Goal: Task Accomplishment & Management: Use online tool/utility

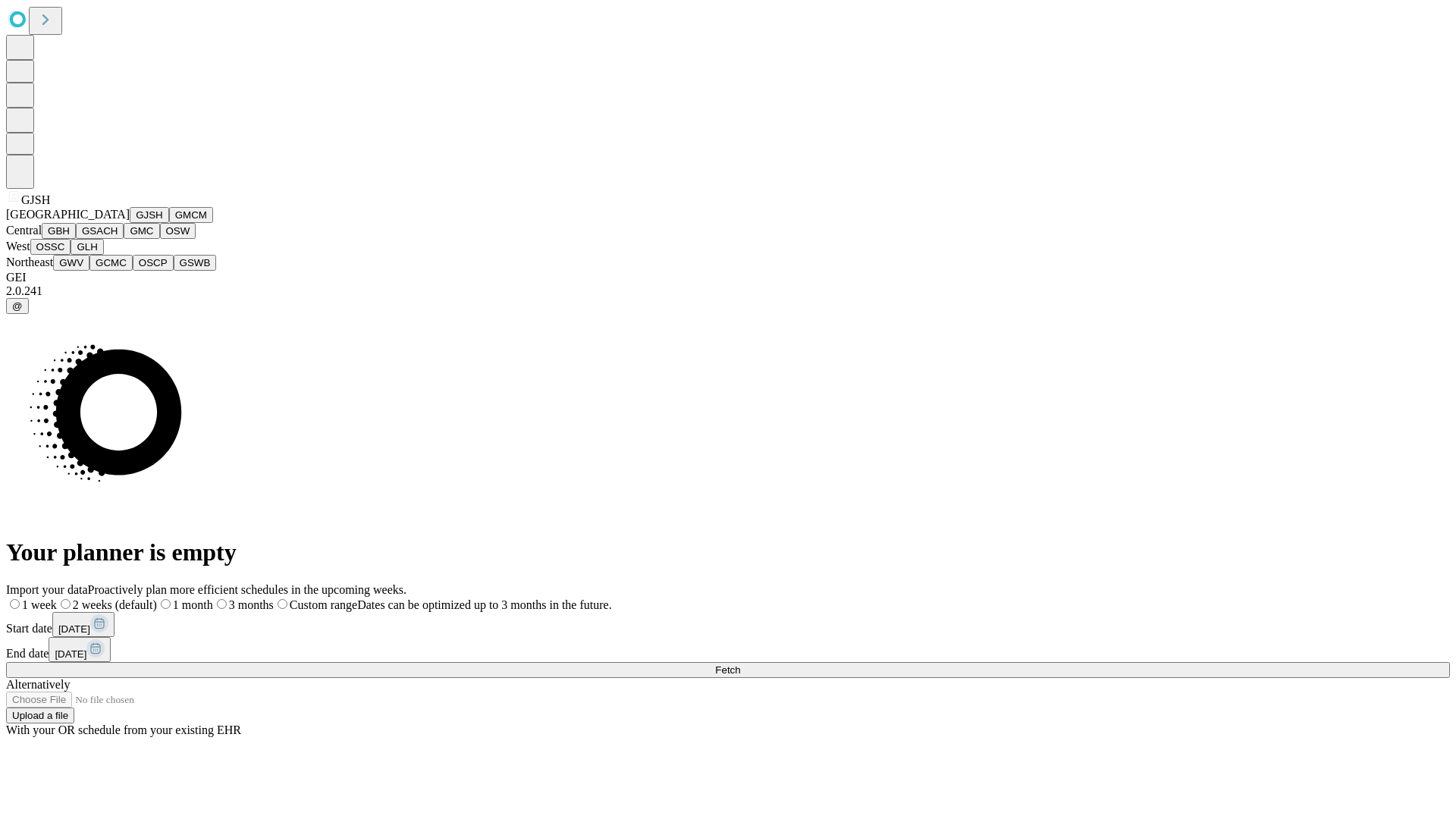
click at [130, 223] on button "GJSH" at bounding box center [150, 215] width 39 height 16
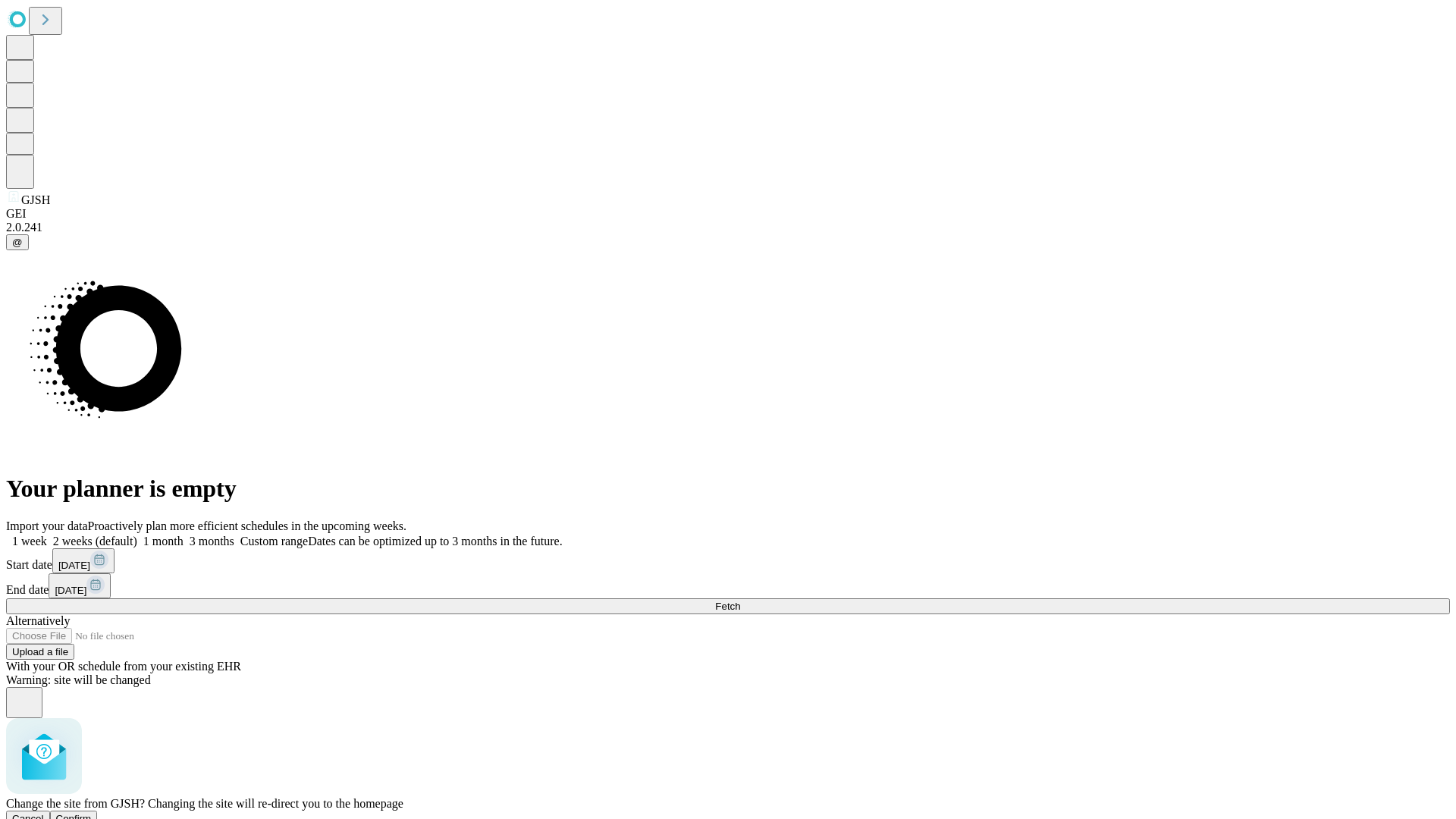
click at [92, 813] on span "Confirm" at bounding box center [74, 818] width 36 height 11
click at [138, 534] on label "2 weeks (default)" at bounding box center [92, 540] width 90 height 13
click at [740, 601] on span "Fetch" at bounding box center [728, 606] width 25 height 11
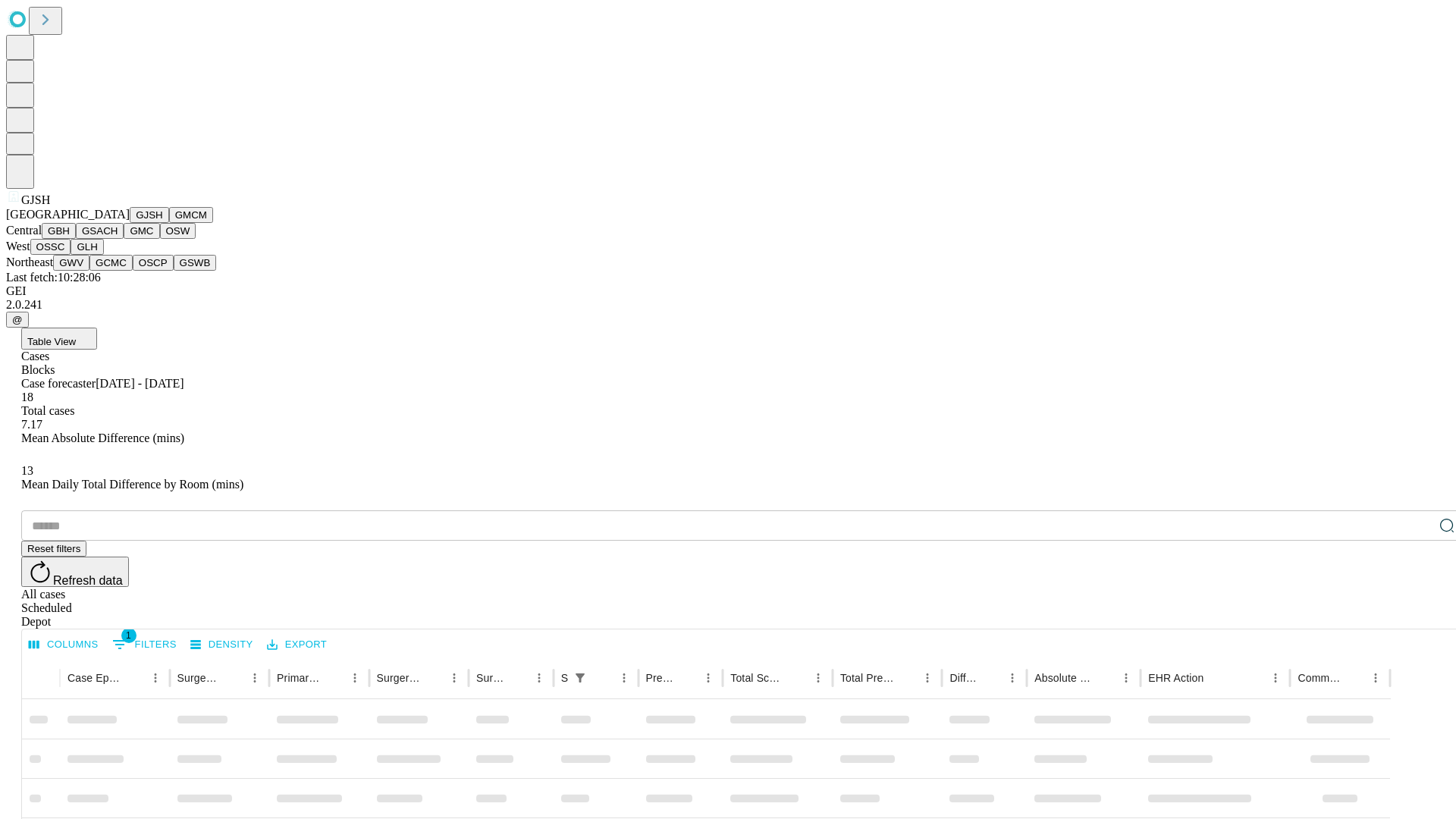
click at [169, 223] on button "GMCM" at bounding box center [191, 215] width 44 height 16
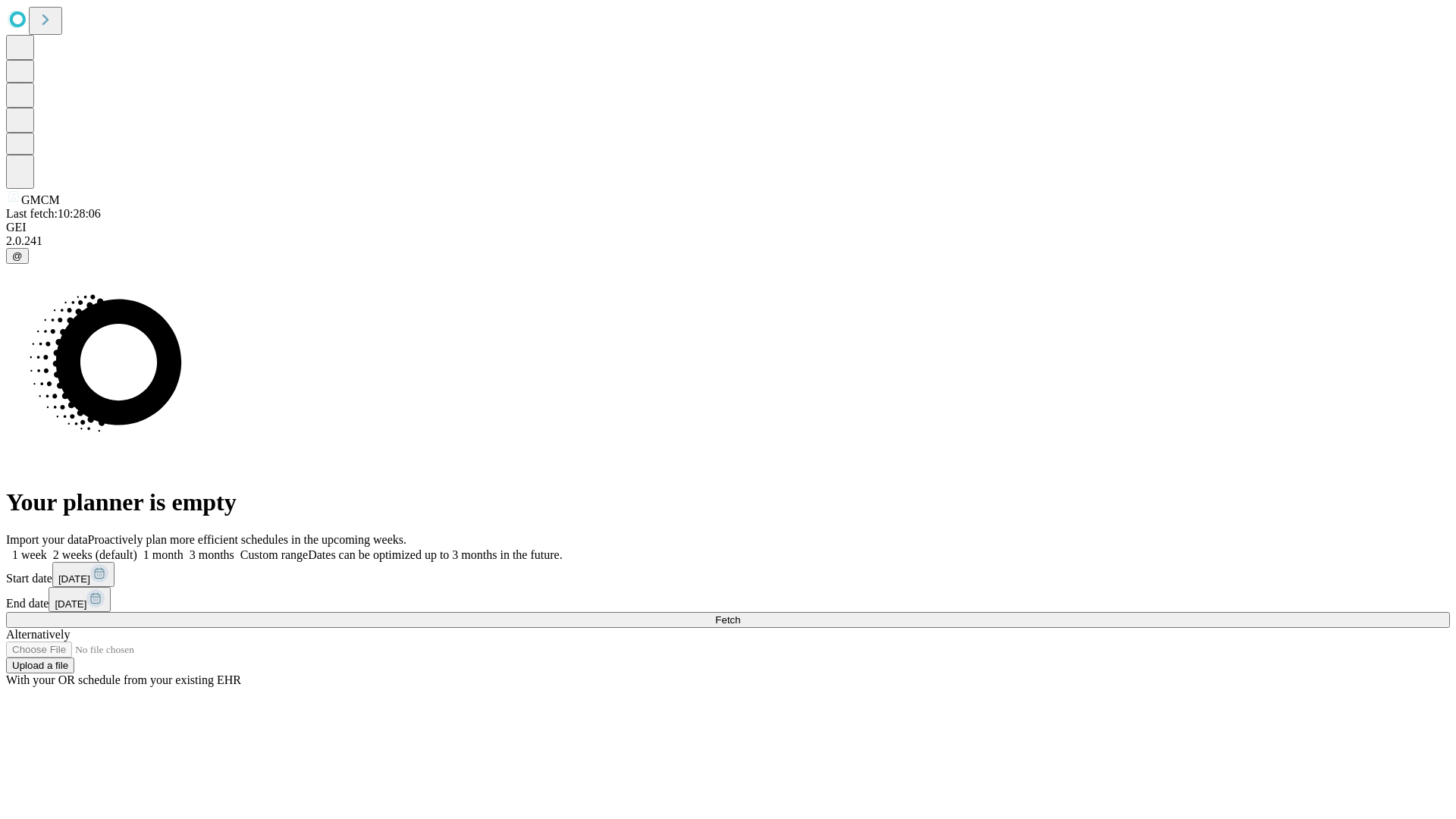
click at [138, 548] on label "2 weeks (default)" at bounding box center [92, 554] width 90 height 13
click at [740, 614] on span "Fetch" at bounding box center [728, 619] width 25 height 11
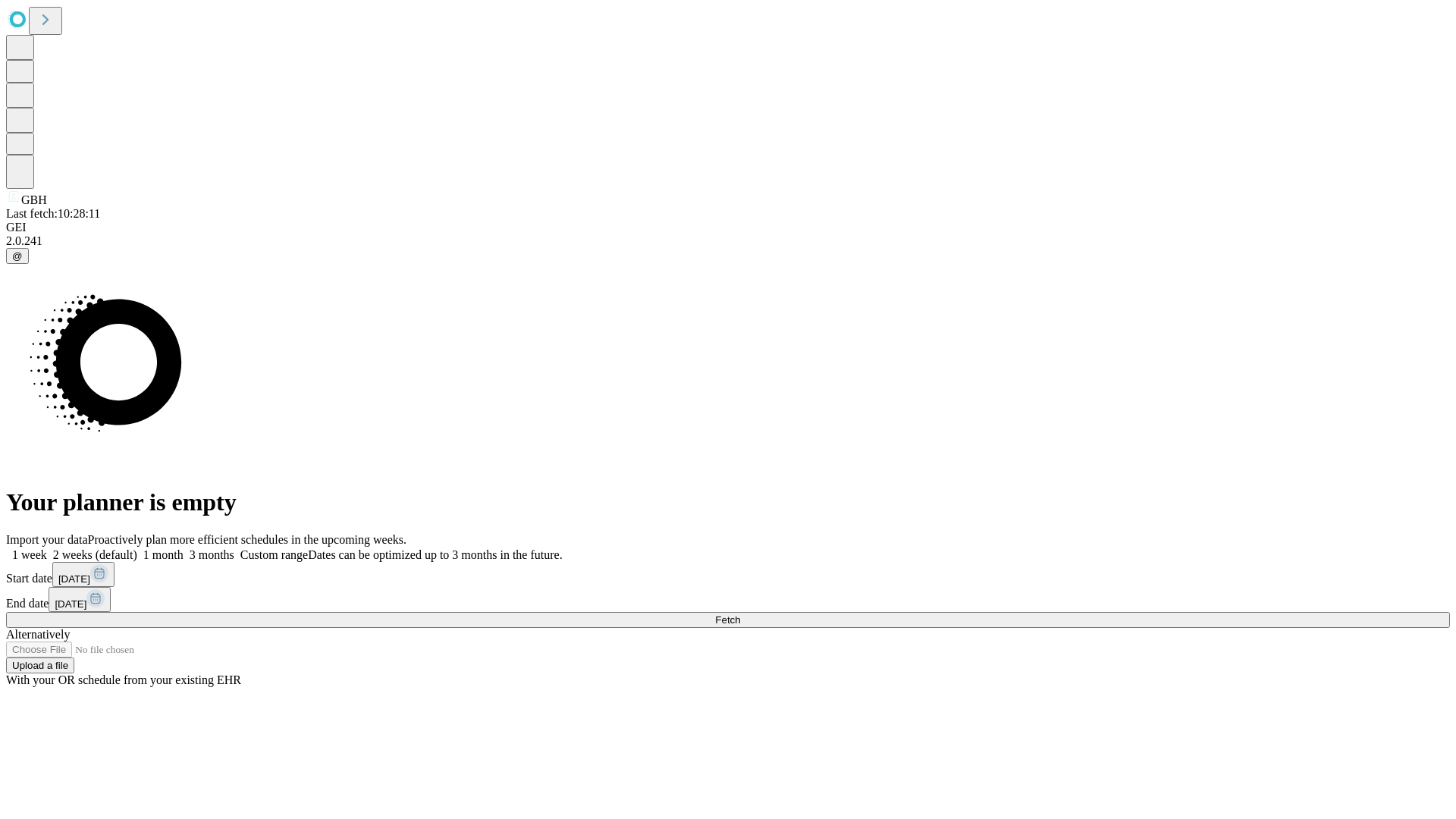
click at [740, 614] on span "Fetch" at bounding box center [728, 619] width 25 height 11
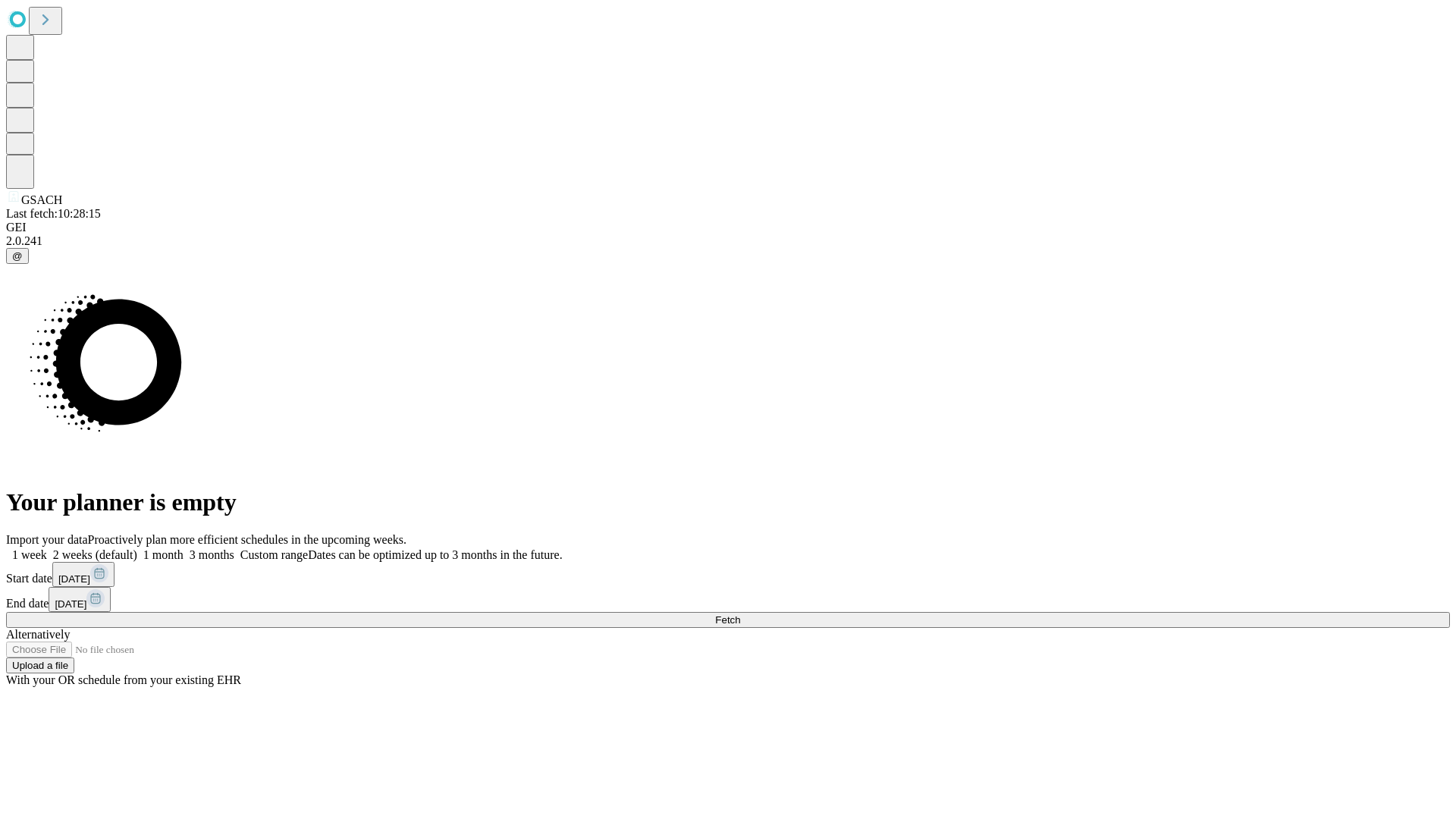
click at [138, 548] on label "2 weeks (default)" at bounding box center [92, 554] width 90 height 13
click at [740, 614] on span "Fetch" at bounding box center [728, 619] width 25 height 11
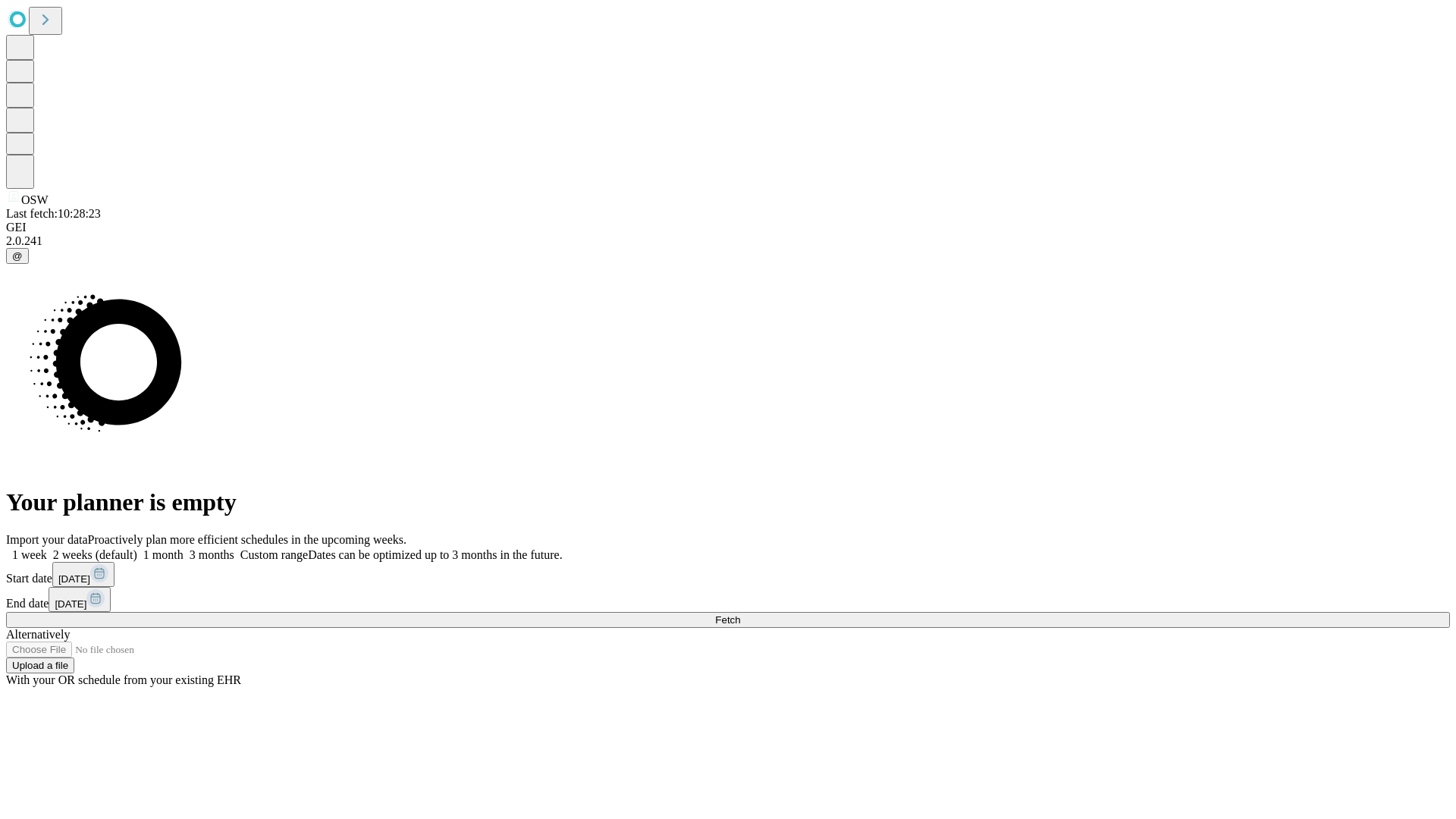
click at [138, 548] on label "2 weeks (default)" at bounding box center [92, 554] width 90 height 13
click at [740, 614] on span "Fetch" at bounding box center [728, 619] width 25 height 11
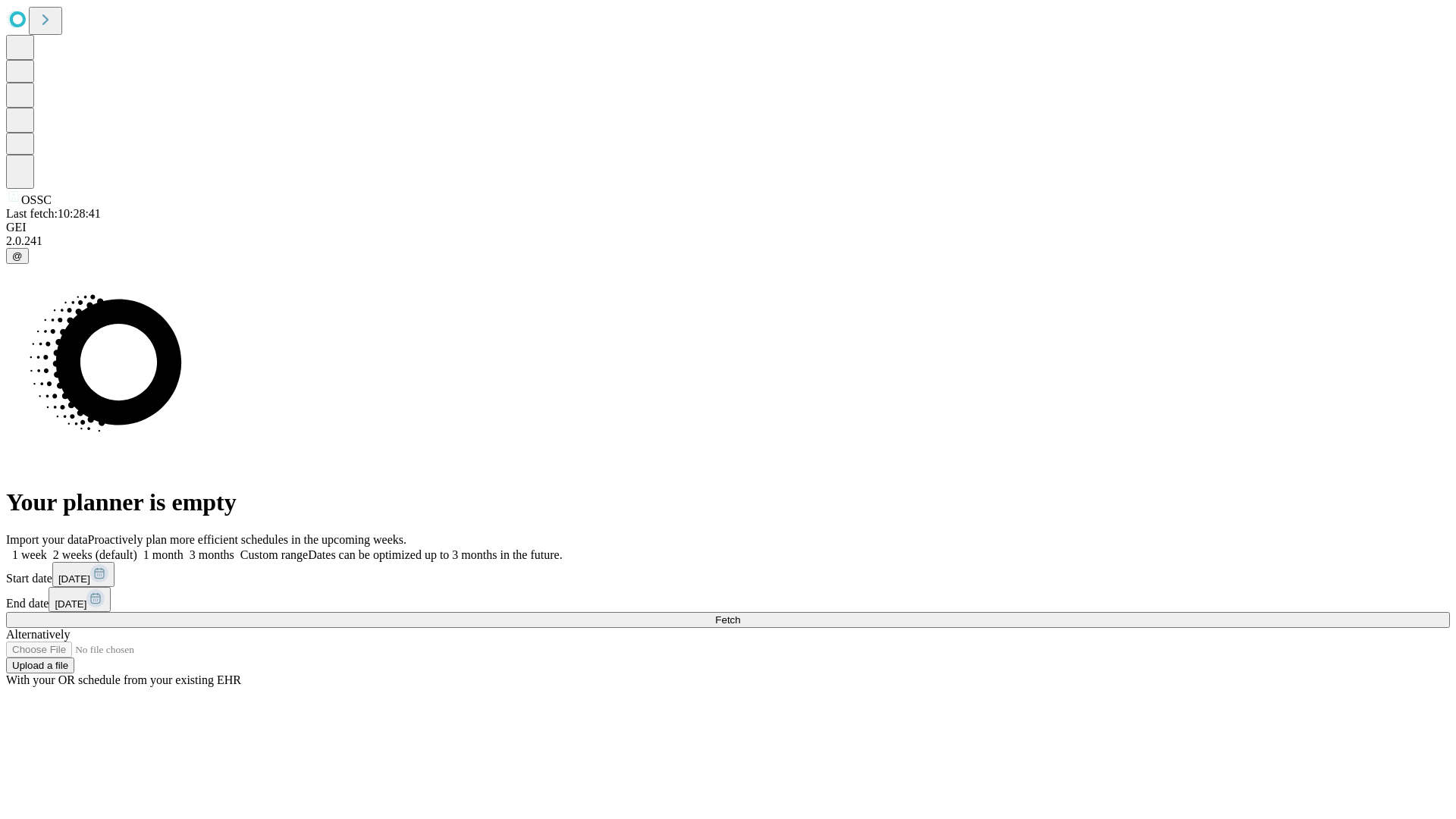
click at [138, 548] on label "2 weeks (default)" at bounding box center [92, 554] width 90 height 13
click at [740, 614] on span "Fetch" at bounding box center [728, 619] width 25 height 11
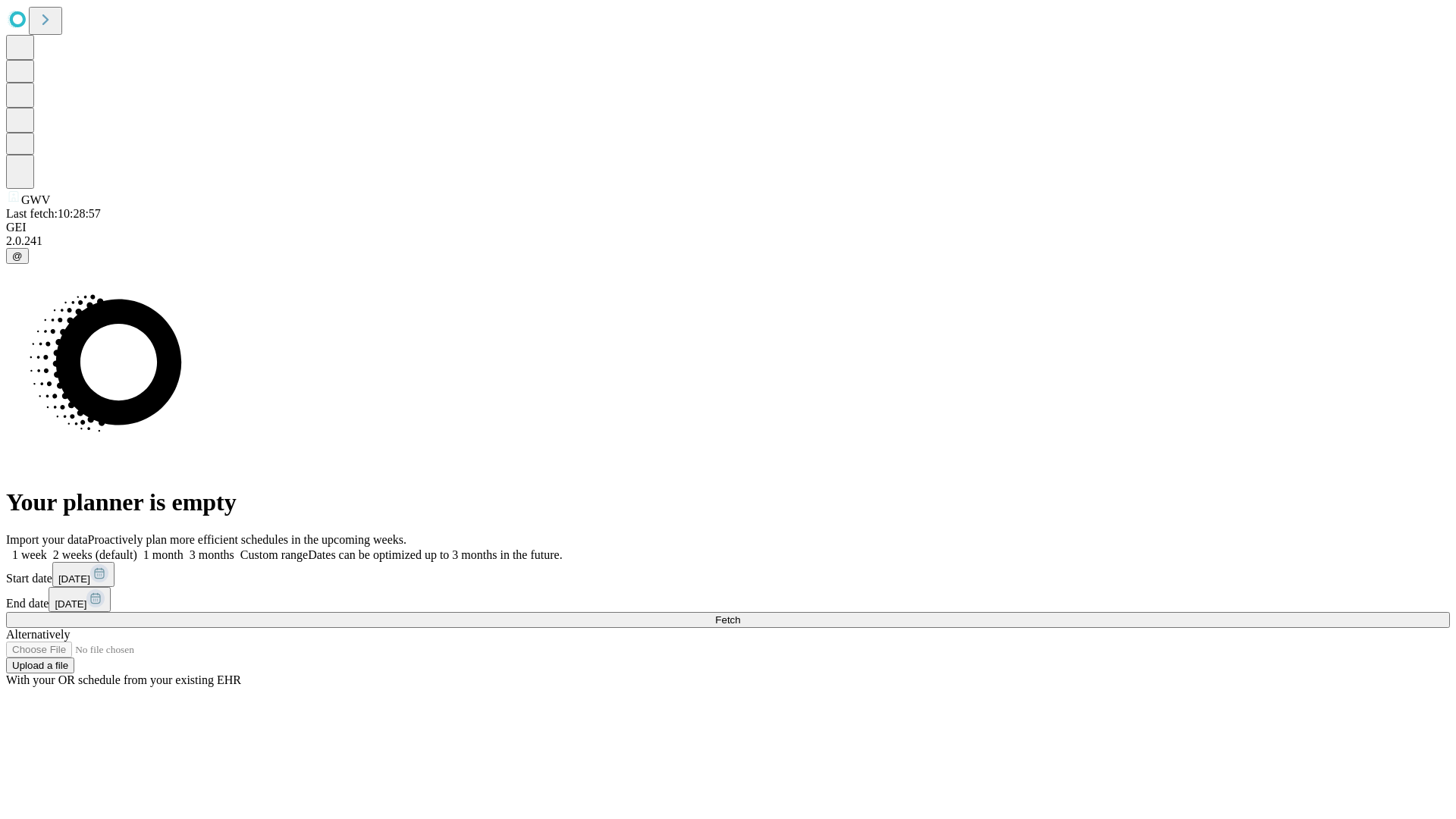
click at [138, 548] on label "2 weeks (default)" at bounding box center [92, 554] width 90 height 13
click at [740, 614] on span "Fetch" at bounding box center [728, 619] width 25 height 11
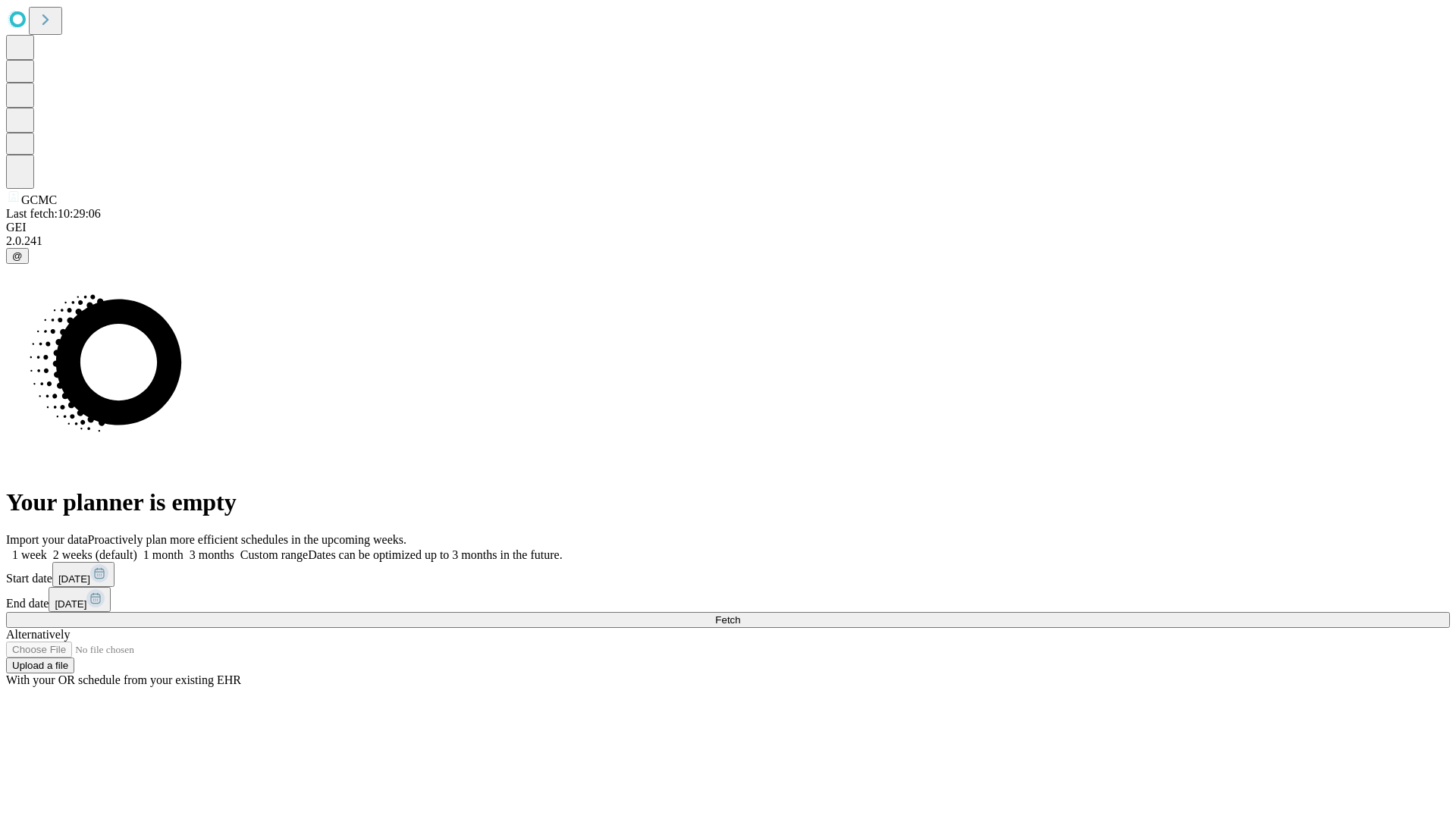
click at [138, 548] on label "2 weeks (default)" at bounding box center [92, 554] width 90 height 13
click at [740, 614] on span "Fetch" at bounding box center [728, 619] width 25 height 11
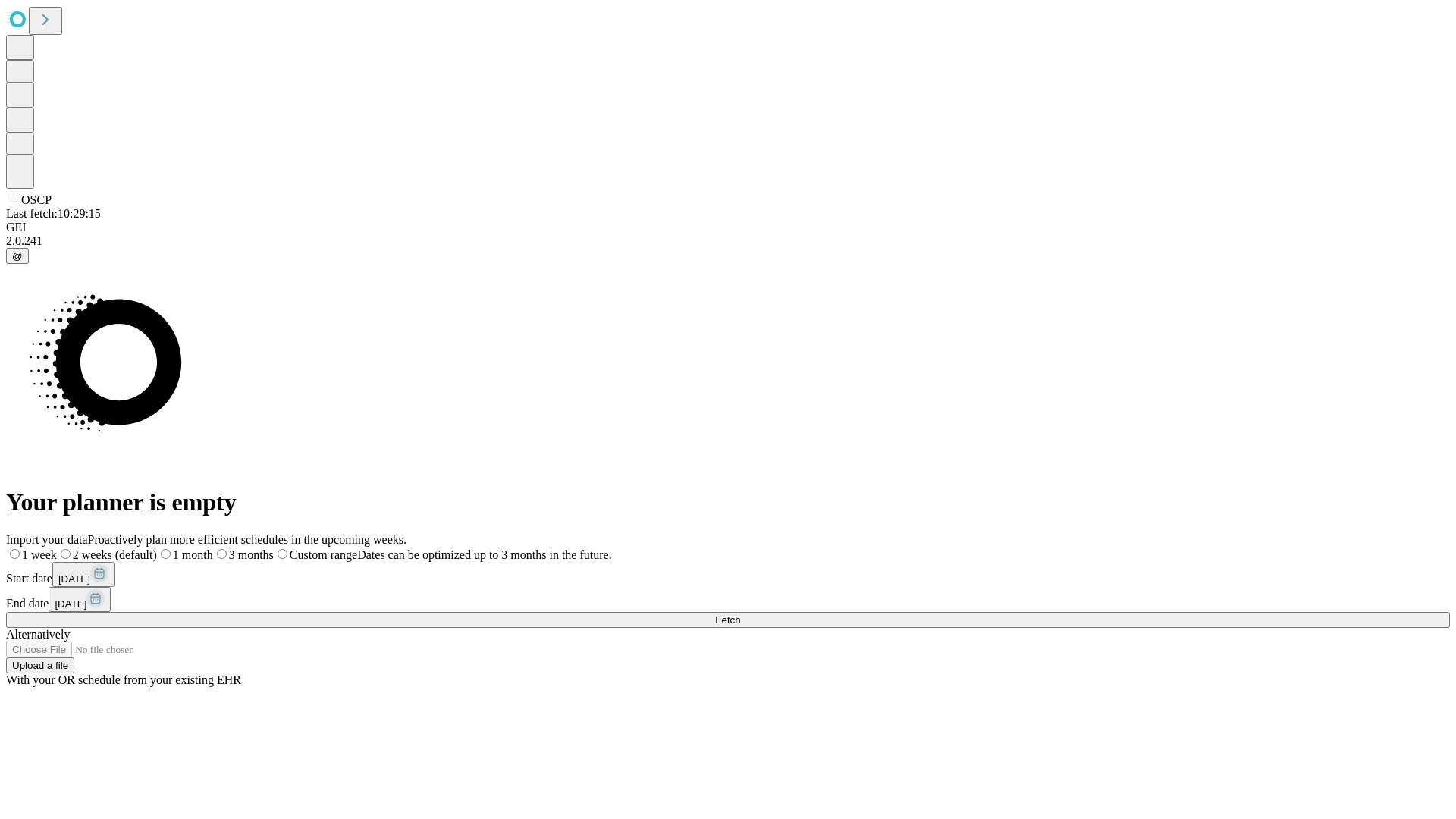
click at [157, 548] on label "2 weeks (default)" at bounding box center [107, 554] width 100 height 13
click at [740, 614] on span "Fetch" at bounding box center [728, 619] width 25 height 11
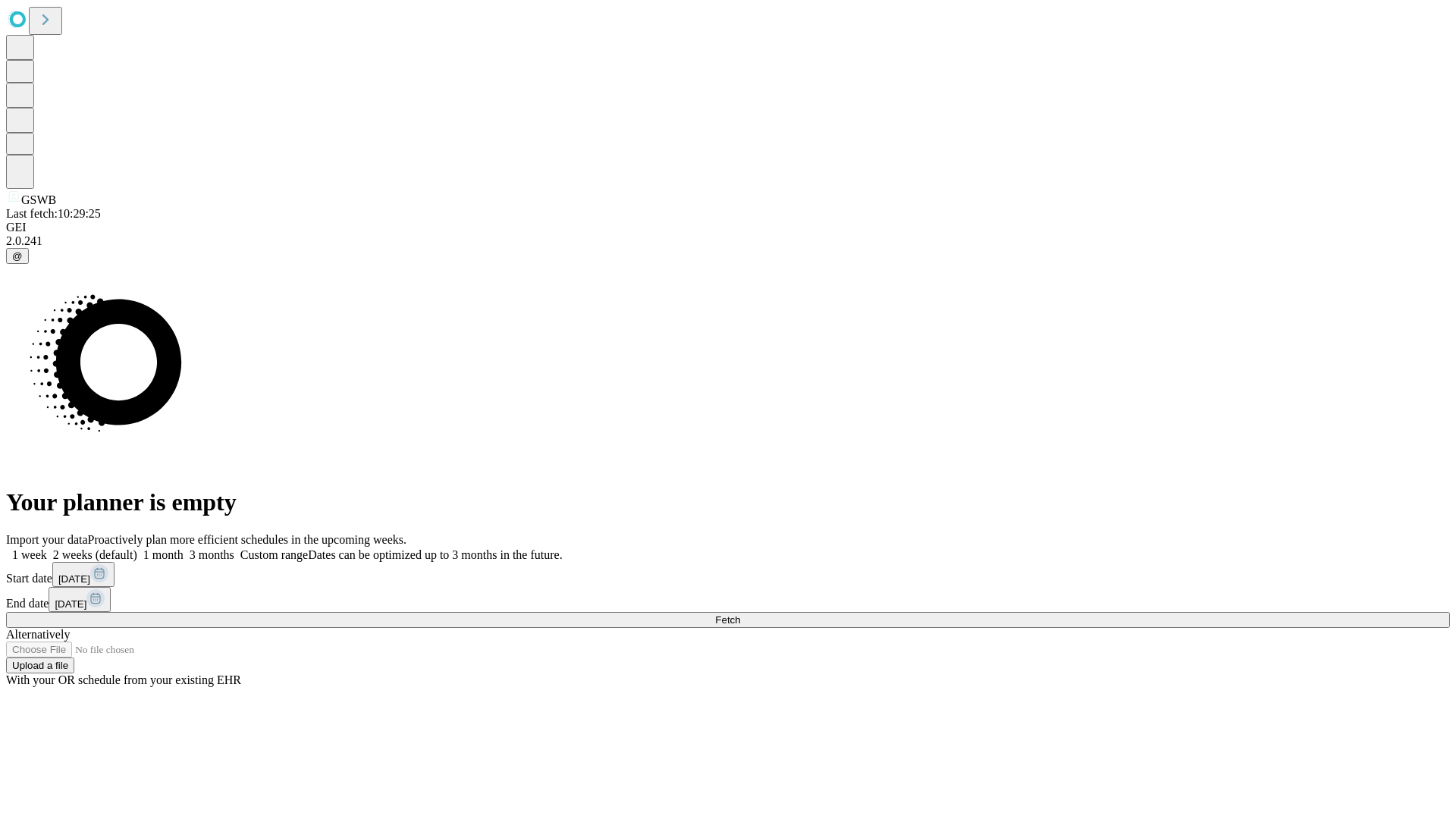
click at [138, 548] on label "2 weeks (default)" at bounding box center [92, 554] width 90 height 13
click at [740, 614] on span "Fetch" at bounding box center [728, 619] width 25 height 11
